Goal: Information Seeking & Learning: Learn about a topic

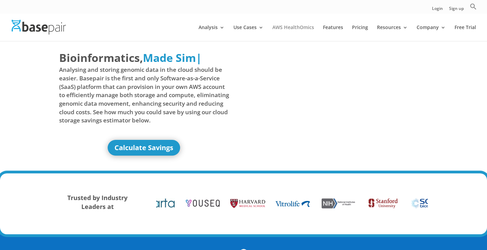
click at [296, 28] on link "AWS HealthOmics" at bounding box center [293, 33] width 42 height 16
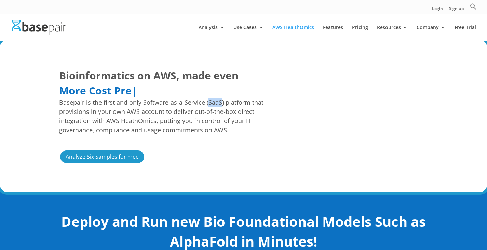
drag, startPoint x: 208, startPoint y: 102, endPoint x: 220, endPoint y: 102, distance: 11.6
click at [220, 102] on span "Basepair is the first and only Software-as-a-Service (SaaS) platform that provi…" at bounding box center [165, 116] width 213 height 37
click at [219, 102] on span "Basepair is the first and only Software-as-a-Service (SaaS) platform that provi…" at bounding box center [165, 116] width 213 height 37
drag, startPoint x: 207, startPoint y: 102, endPoint x: 220, endPoint y: 101, distance: 12.6
click at [220, 101] on span "Basepair is the first and only Software-as-a-Service (SaaS) platform that provi…" at bounding box center [165, 116] width 213 height 37
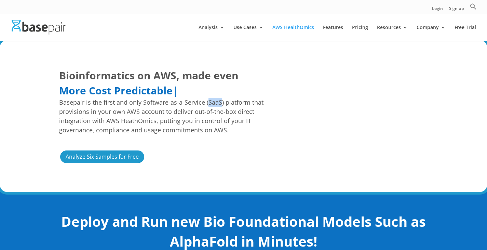
click at [220, 101] on span "Basepair is the first and only Software-as-a-Service (SaaS) platform that provi…" at bounding box center [165, 116] width 213 height 37
drag, startPoint x: 207, startPoint y: 101, endPoint x: 219, endPoint y: 101, distance: 11.6
click at [219, 101] on span "Basepair is the first and only Software-as-a-Service (SaaS) platform that provi…" at bounding box center [165, 116] width 213 height 37
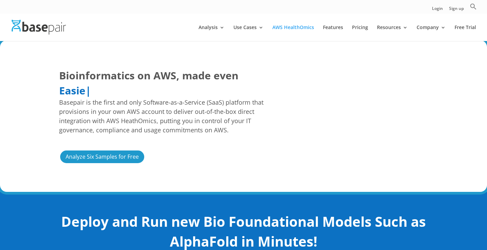
drag, startPoint x: 207, startPoint y: 102, endPoint x: 213, endPoint y: 102, distance: 6.1
click at [211, 102] on span "Basepair is the first and only Software-as-a-Service (SaaS) platform that provi…" at bounding box center [165, 116] width 213 height 37
drag, startPoint x: 213, startPoint y: 102, endPoint x: 218, endPoint y: 102, distance: 5.1
click at [219, 102] on span "Basepair is the first and only Software-as-a-Service (SaaS) platform that provi…" at bounding box center [165, 116] width 213 height 37
click at [207, 103] on span "Basepair is the first and only Software-as-a-Service (SaaS) platform that provi…" at bounding box center [165, 116] width 213 height 37
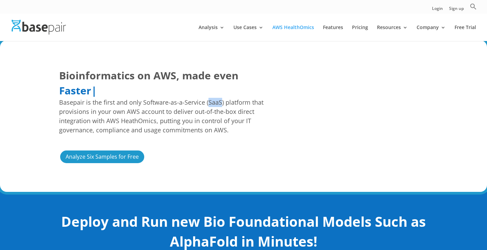
drag, startPoint x: 207, startPoint y: 102, endPoint x: 219, endPoint y: 101, distance: 12.3
click at [219, 101] on span "Basepair is the first and only Software-as-a-Service (SaaS) platform that provi…" at bounding box center [165, 116] width 213 height 37
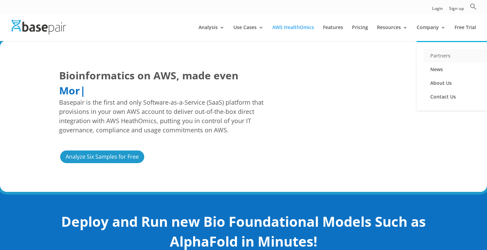
click at [434, 53] on link "Partners" at bounding box center [457, 56] width 68 height 14
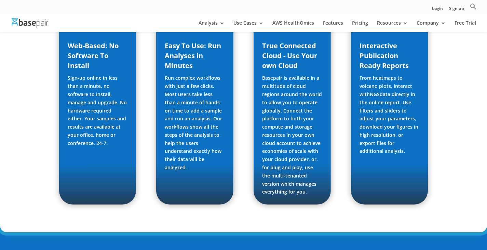
scroll to position [1297, 0]
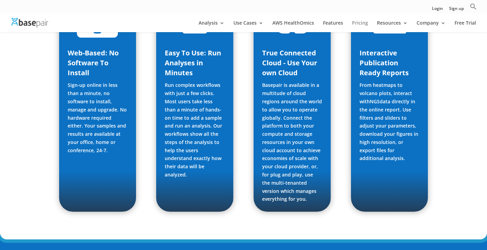
click at [362, 23] on link "Pricing" at bounding box center [360, 26] width 16 height 12
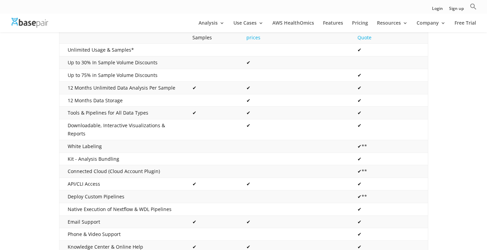
scroll to position [205, 0]
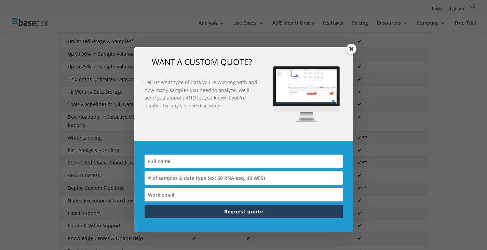
click at [352, 52] on span at bounding box center [351, 49] width 10 height 10
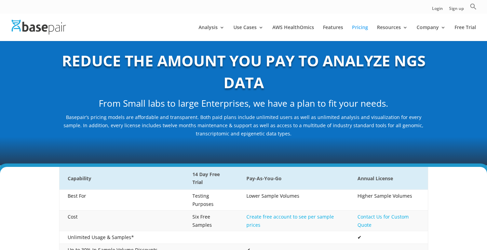
scroll to position [0, 0]
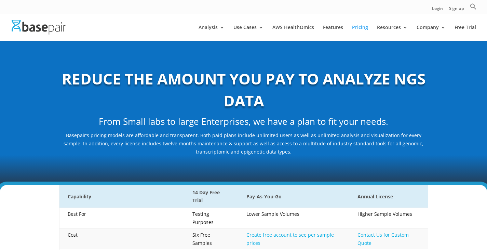
drag, startPoint x: 431, startPoint y: 25, endPoint x: 399, endPoint y: 5, distance: 37.9
click at [399, 5] on div "Login Sign up Search for: Search Button" at bounding box center [243, 7] width 487 height 14
